Goal: Information Seeking & Learning: Learn about a topic

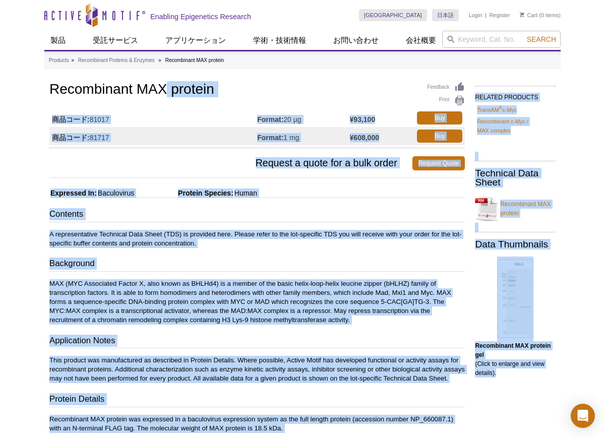
drag, startPoint x: 33, startPoint y: 89, endPoint x: 46, endPoint y: 80, distance: 16.2
click at [43, 79] on div "Active Motif Logo Enabling Epigenetics Research 0 Search Skip to content Active…" at bounding box center [302, 358] width 605 height 717
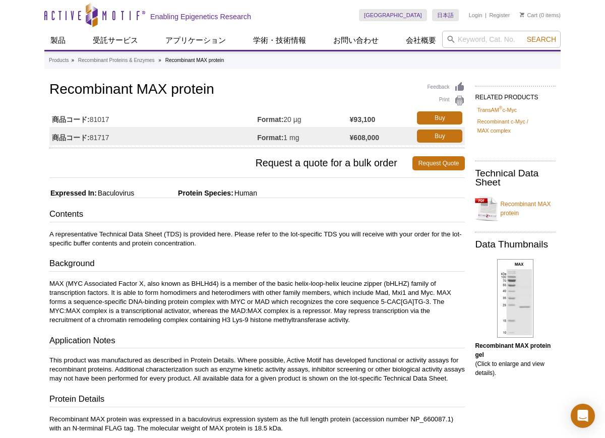
drag, startPoint x: 82, startPoint y: 87, endPoint x: 148, endPoint y: 83, distance: 66.2
click at [85, 87] on h1 "Recombinant MAX protein" at bounding box center [256, 90] width 415 height 17
drag, startPoint x: 164, startPoint y: 85, endPoint x: 45, endPoint y: 86, distance: 119.0
click at [45, 86] on div "Feedback Print Recombinant MAX protein 商品コード: 81017 Format: 20 µg ¥93,100 Buy 商…" at bounding box center [254, 343] width 420 height 526
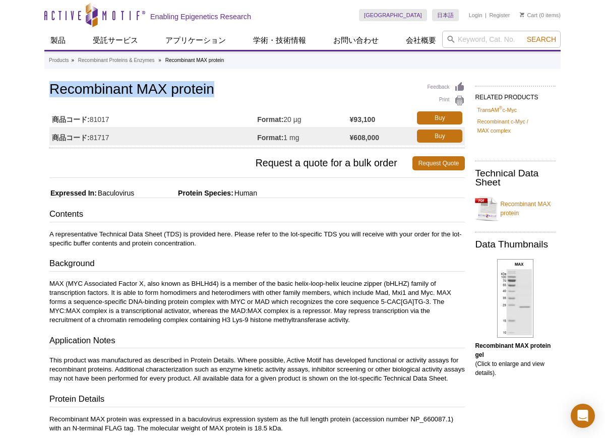
drag, startPoint x: 216, startPoint y: 88, endPoint x: 46, endPoint y: 88, distance: 169.9
click at [46, 88] on div "Feedback Print Recombinant MAX protein 商品コード: 81017 Format: 20 µg ¥93,100 Buy 商…" at bounding box center [254, 343] width 420 height 526
copy h1 "Recombinant MAX protein"
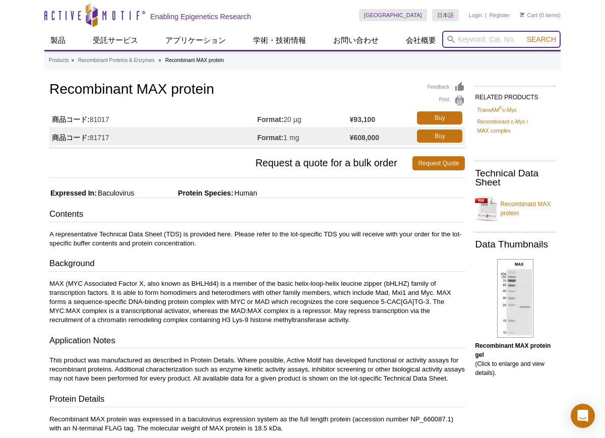
click at [490, 40] on input "search" at bounding box center [501, 39] width 118 height 17
paste input "Recombinant MAX protein"
drag, startPoint x: 504, startPoint y: 40, endPoint x: 486, endPoint y: 51, distance: 20.4
click at [487, 43] on input "Recombinant MAX protein" at bounding box center [501, 39] width 118 height 17
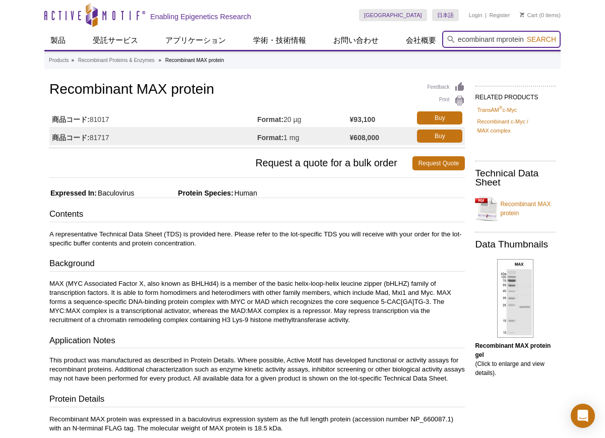
scroll to position [0, 3]
type input "Recombinant myc protein"
click at [524, 35] on button "Search" at bounding box center [541, 39] width 35 height 9
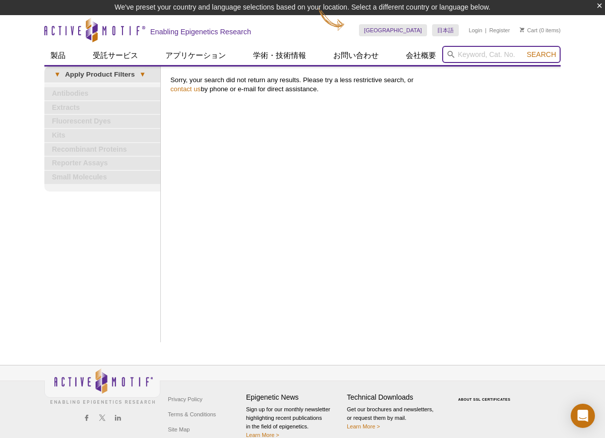
click at [493, 61] on input "search" at bounding box center [501, 54] width 118 height 17
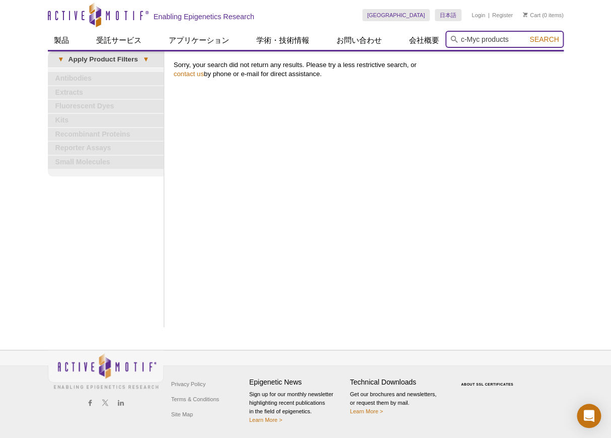
type input "c-Myc products"
click at [527, 35] on button "Search" at bounding box center [544, 39] width 35 height 9
click at [515, 39] on input "c-Myc products" at bounding box center [505, 39] width 118 height 17
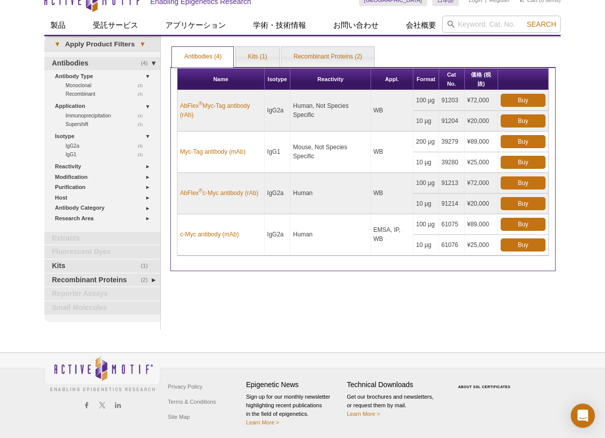
scroll to position [17, 0]
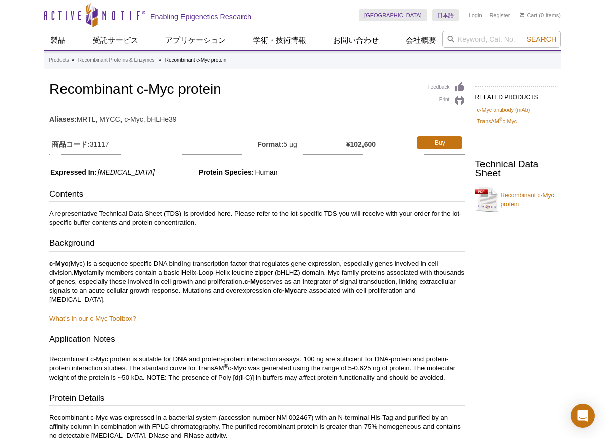
click at [361, 94] on h1 "Recombinant c-Myc protein" at bounding box center [256, 90] width 415 height 17
click at [491, 197] on link "Recombinant c-Myc protein" at bounding box center [515, 199] width 81 height 30
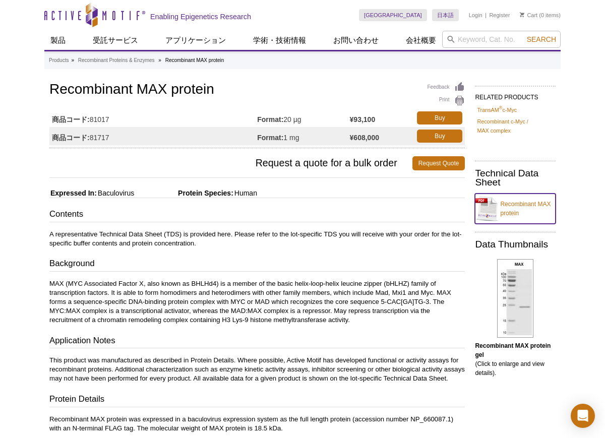
click at [485, 207] on link "Recombinant MAX protein" at bounding box center [515, 209] width 81 height 30
